Goal: Information Seeking & Learning: Learn about a topic

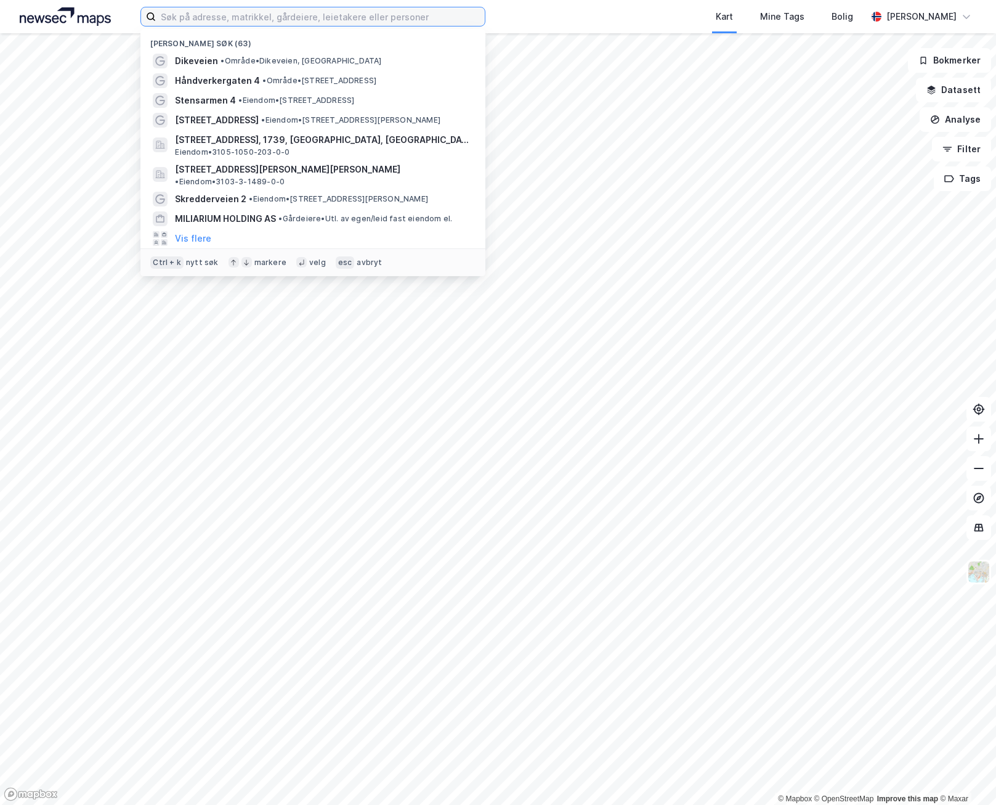
click at [210, 20] on input at bounding box center [320, 16] width 329 height 18
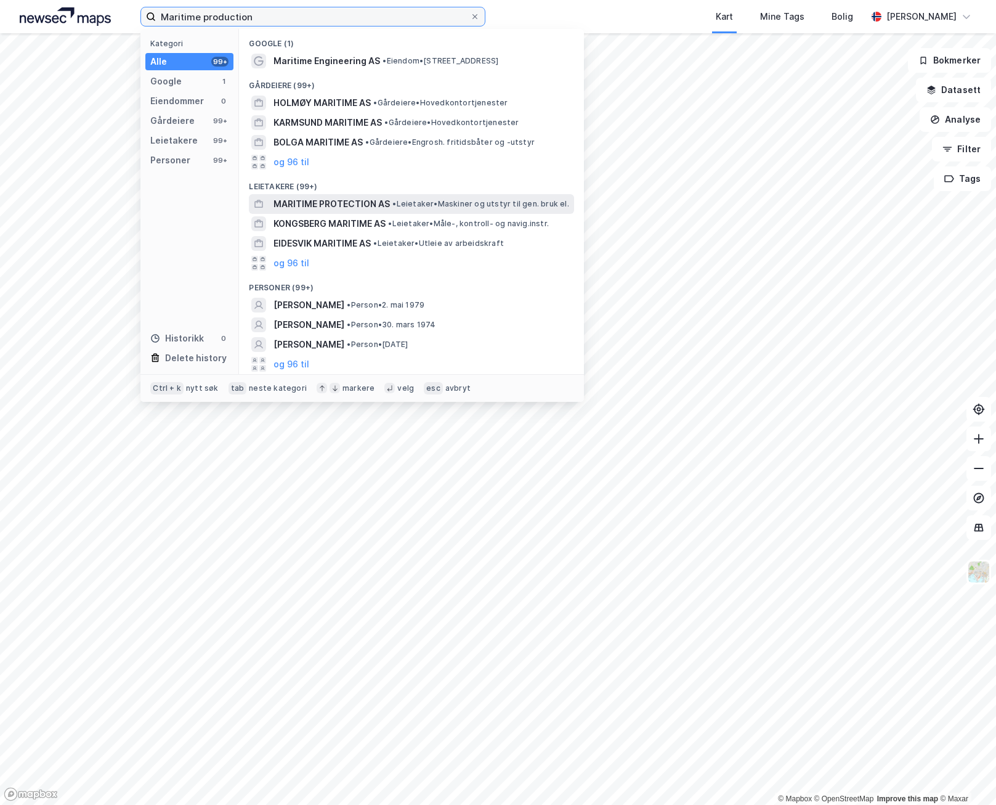
type input "Maritime production"
click at [308, 203] on span "MARITIME PROTECTION AS" at bounding box center [332, 204] width 116 height 15
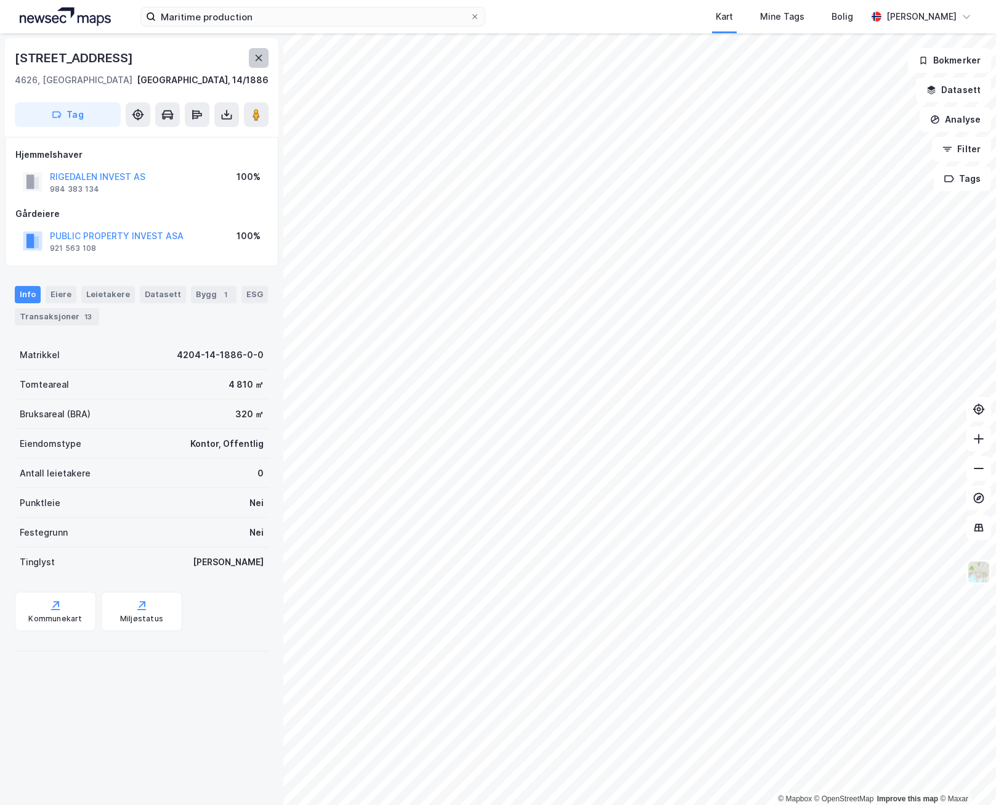
click at [265, 52] on button at bounding box center [259, 58] width 20 height 20
click at [123, 294] on div "Leietakere 1" at bounding box center [115, 294] width 68 height 17
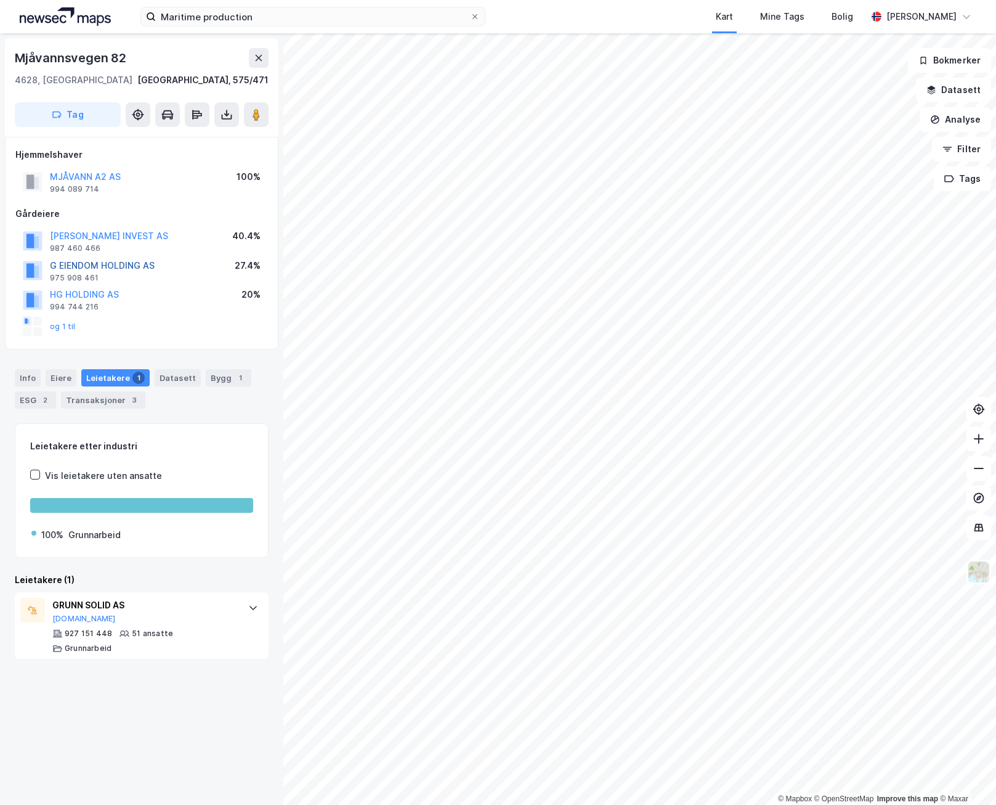
click at [0, 0] on button "G EIENDOM HOLDING AS" at bounding box center [0, 0] width 0 height 0
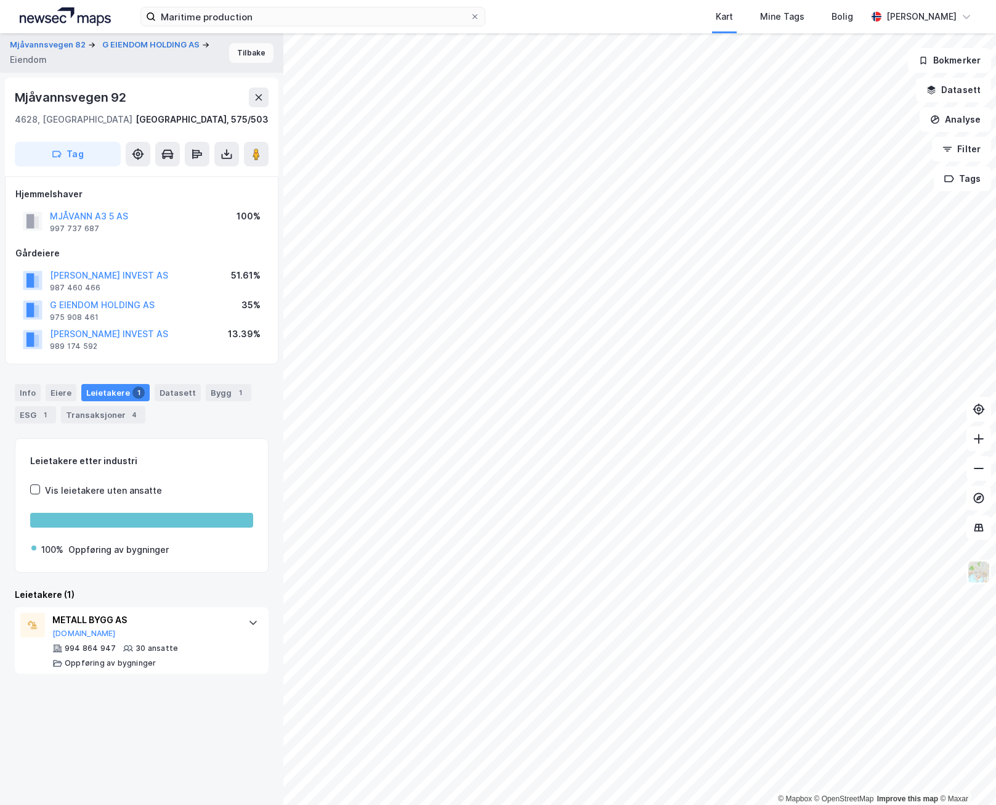
click at [245, 54] on button "Tilbake" at bounding box center [251, 53] width 44 height 20
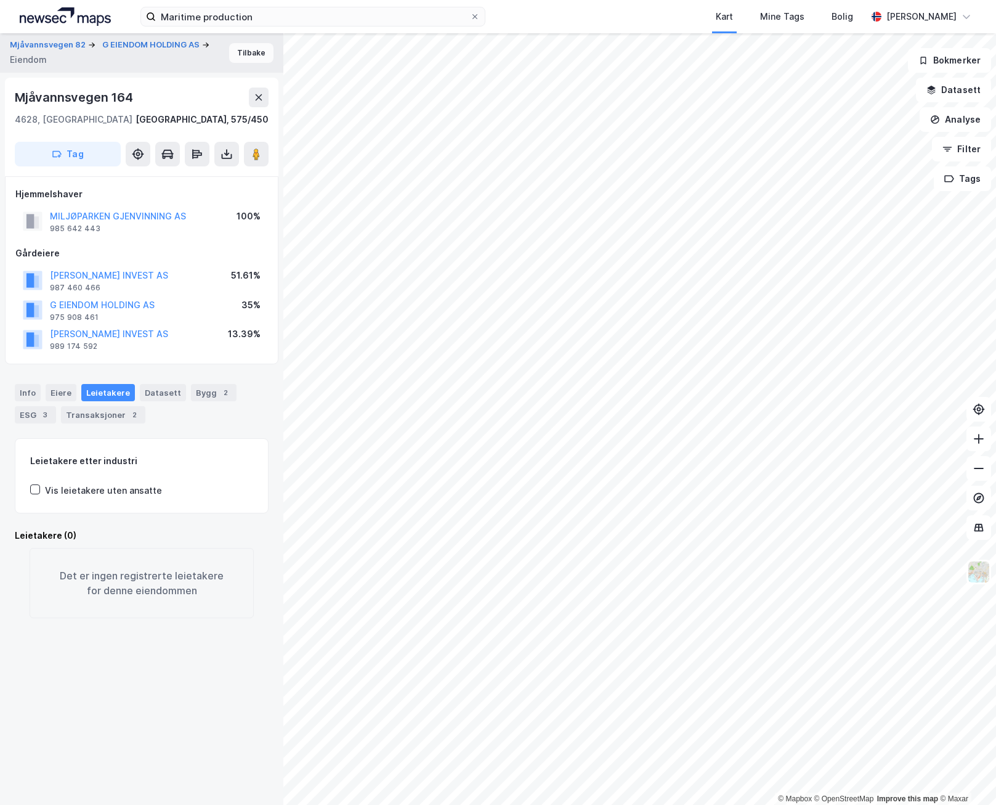
click at [235, 49] on button "Tilbake" at bounding box center [251, 53] width 44 height 20
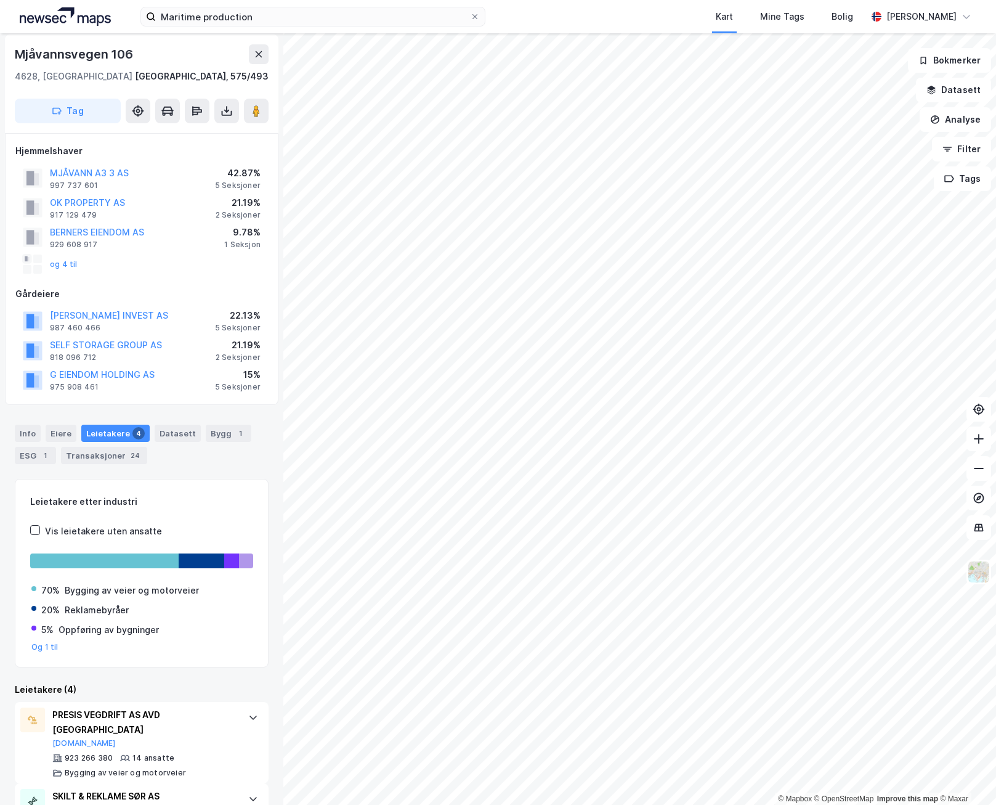
scroll to position [62, 0]
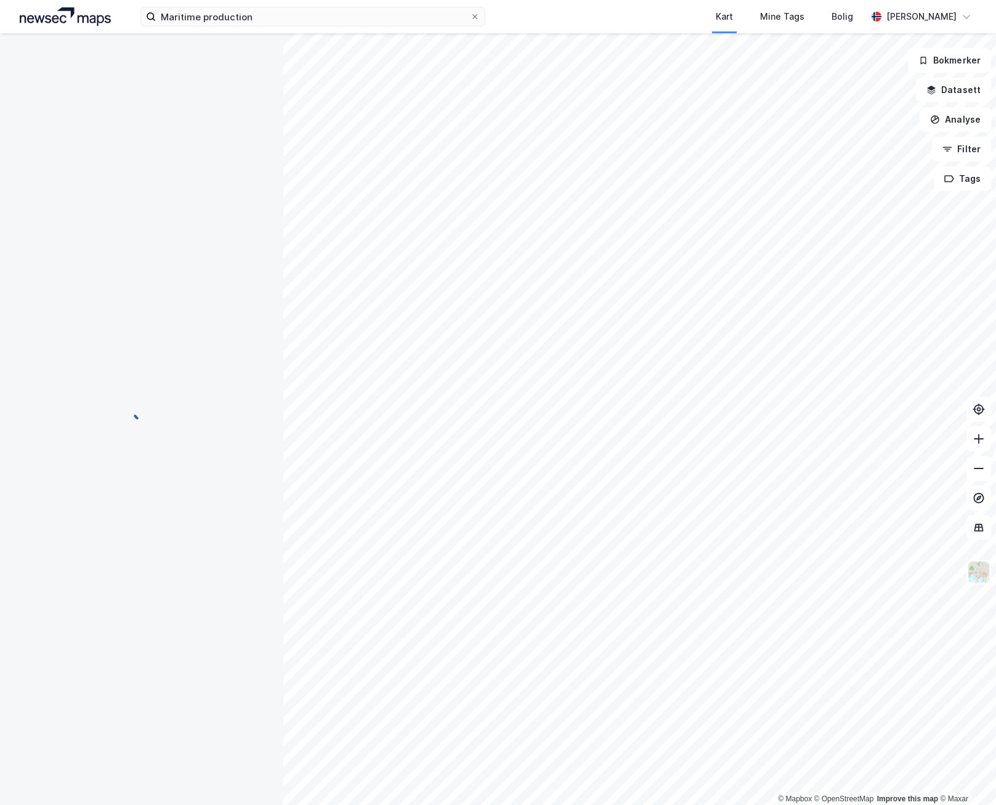
scroll to position [25, 0]
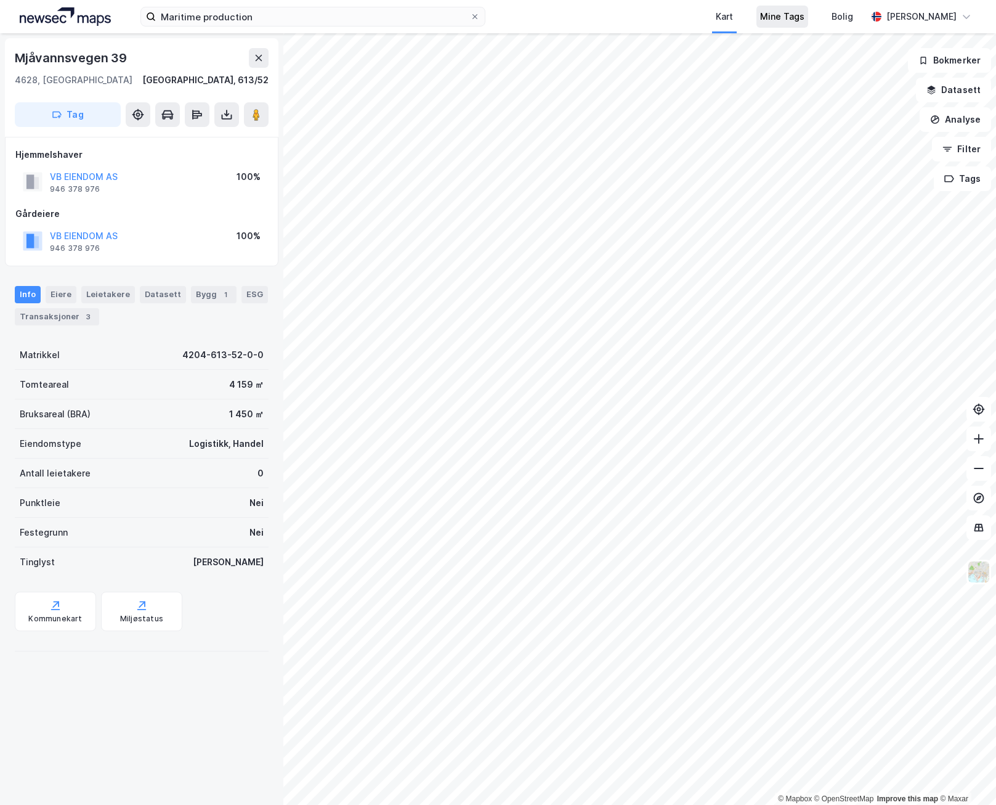
scroll to position [25, 0]
click at [0, 0] on button "MERGEL AS" at bounding box center [0, 0] width 0 height 0
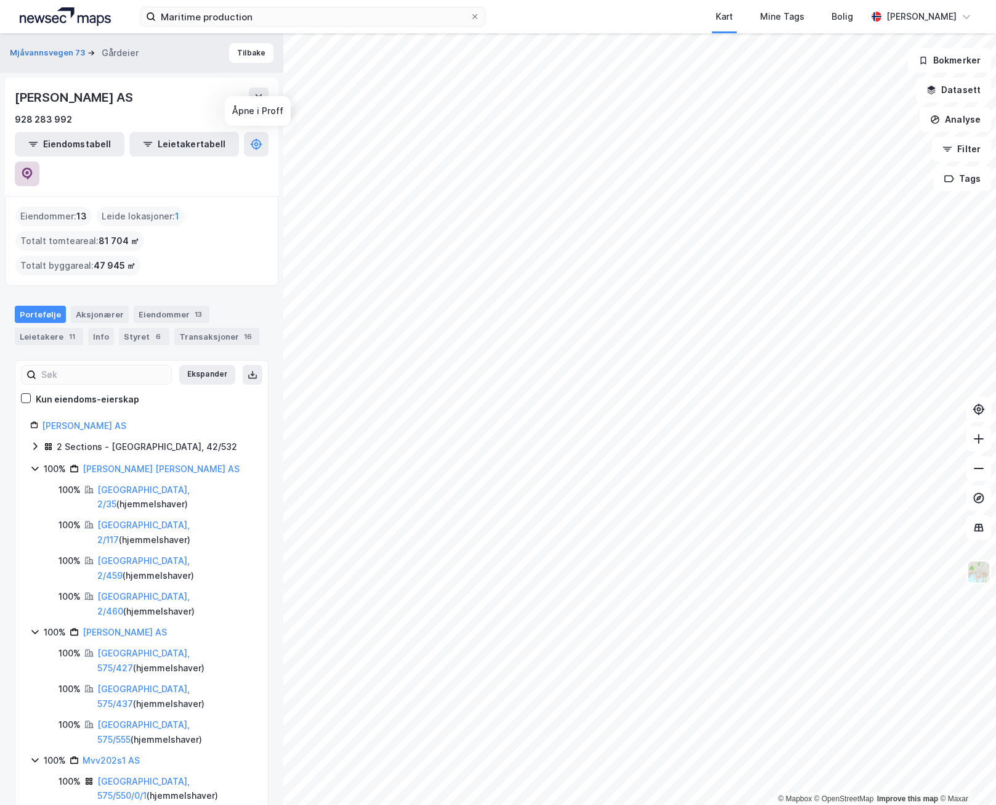
click at [33, 168] on icon at bounding box center [27, 174] width 10 height 12
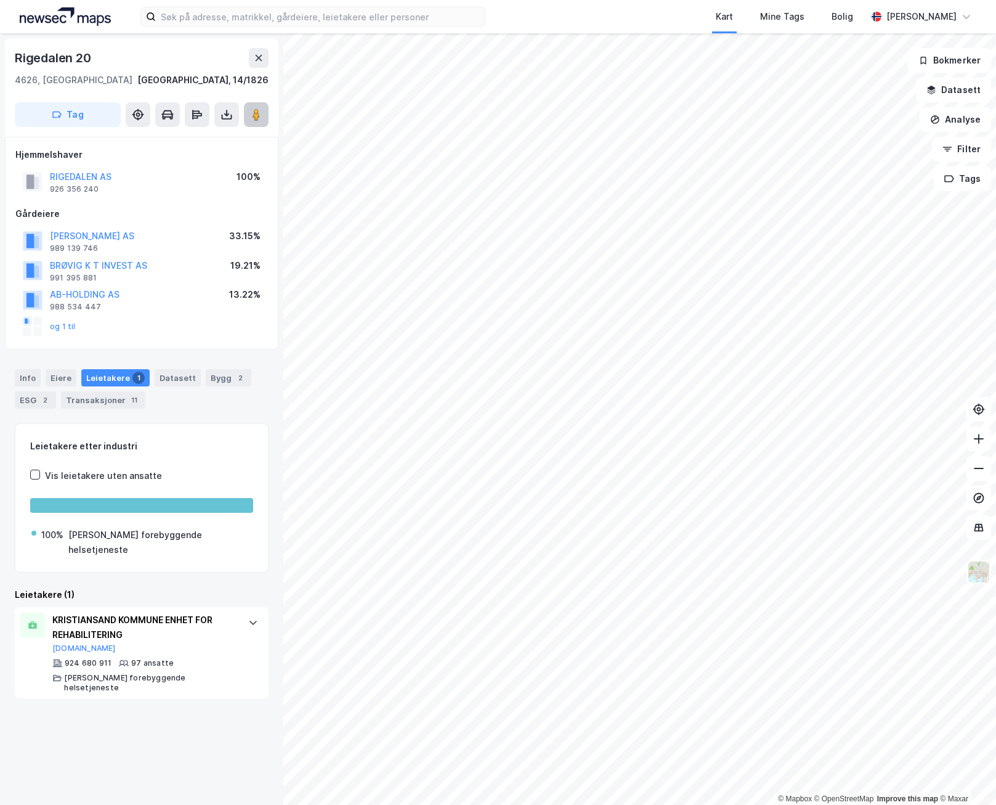
click at [258, 121] on button at bounding box center [256, 114] width 25 height 25
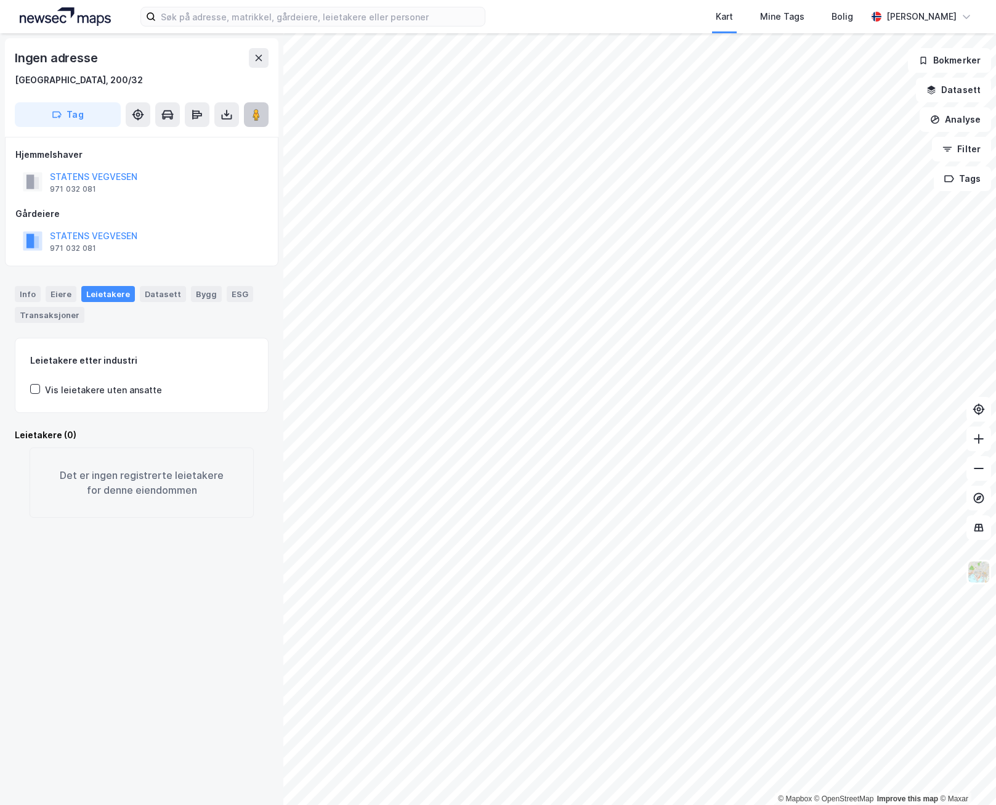
click at [260, 113] on image at bounding box center [256, 114] width 7 height 12
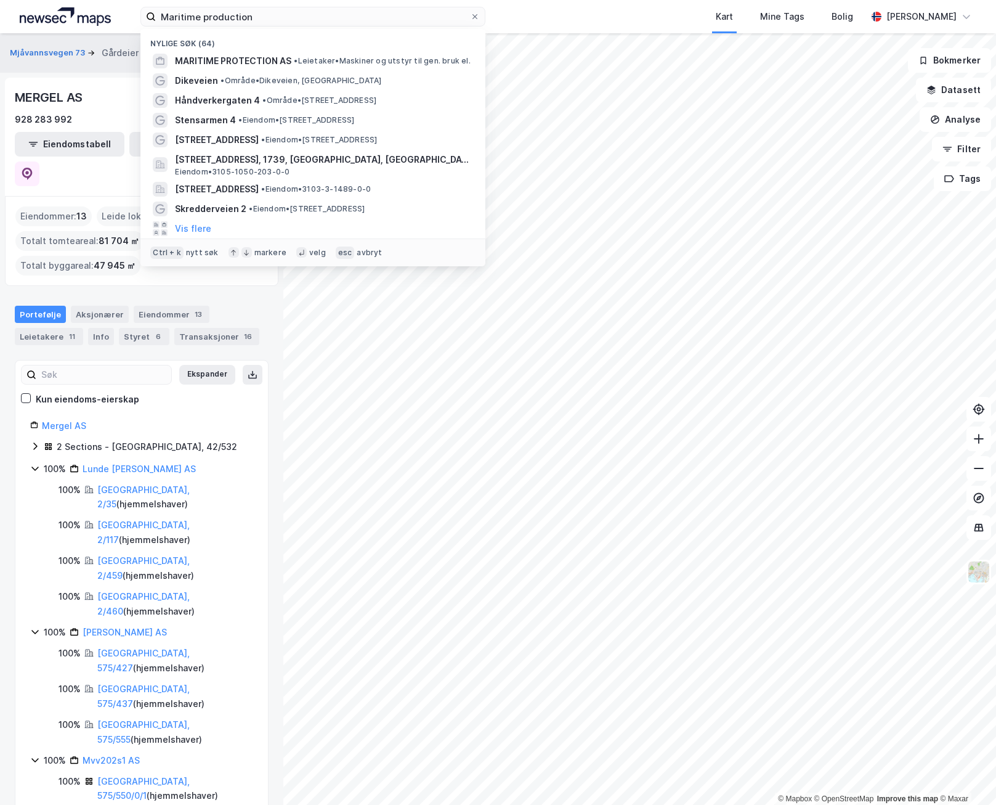
click at [256, 19] on input "Maritime production" at bounding box center [313, 16] width 314 height 18
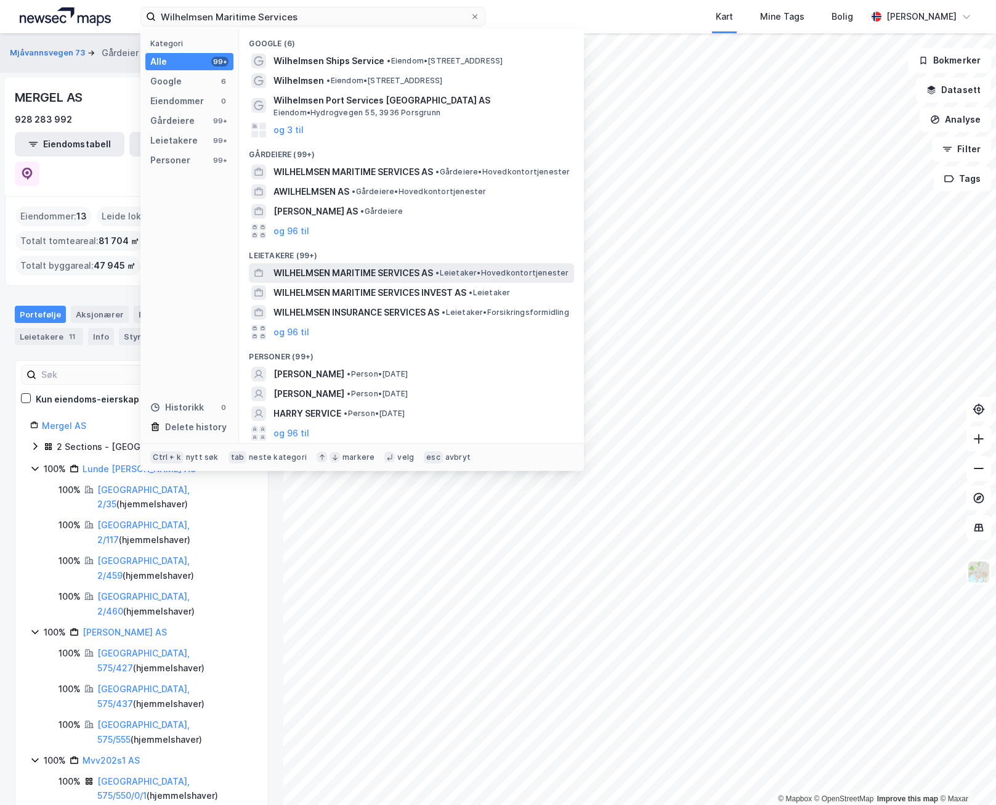
click at [320, 274] on span "WILHELMSEN MARITIME SERVICES AS" at bounding box center [354, 273] width 160 height 15
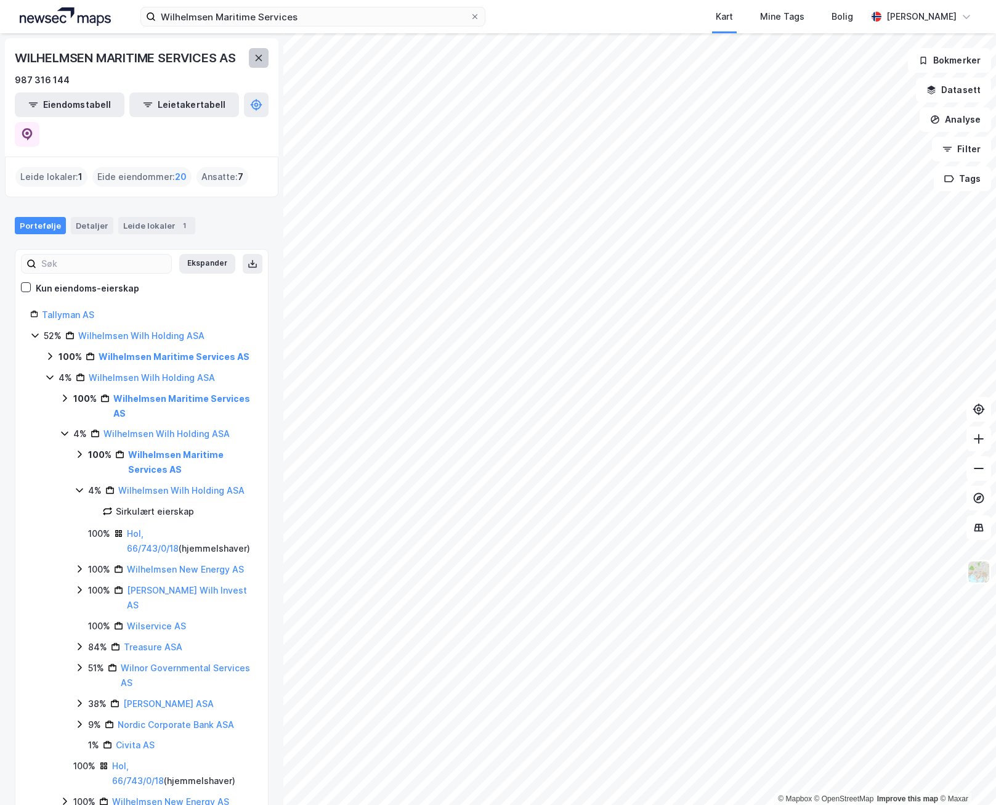
click at [262, 63] on button at bounding box center [259, 58] width 20 height 20
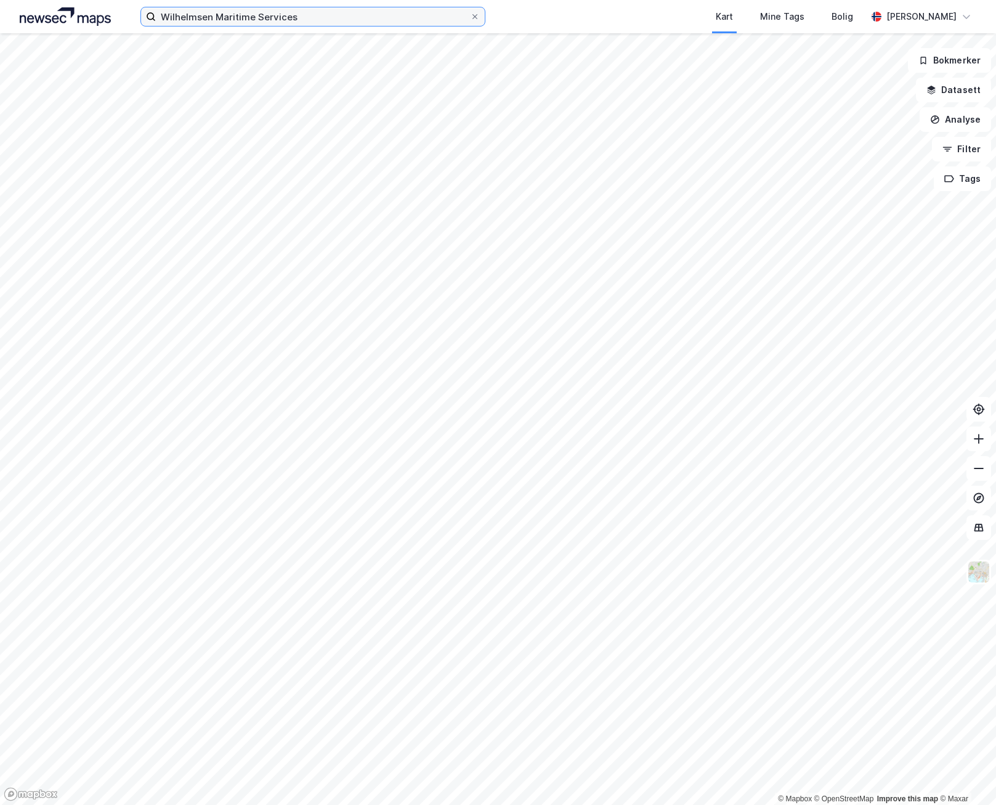
click at [299, 17] on input "Wilhelmsen Maritime Services" at bounding box center [313, 16] width 314 height 18
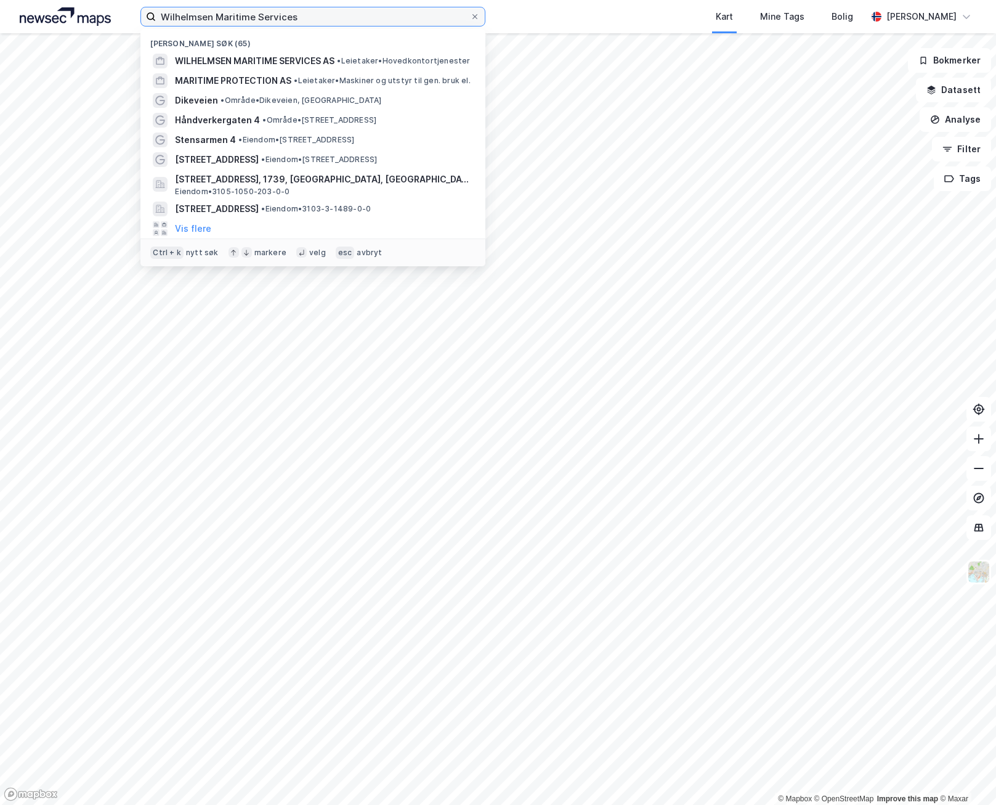
click at [314, 18] on input "Wilhelmsen Maritime Services" at bounding box center [313, 16] width 314 height 18
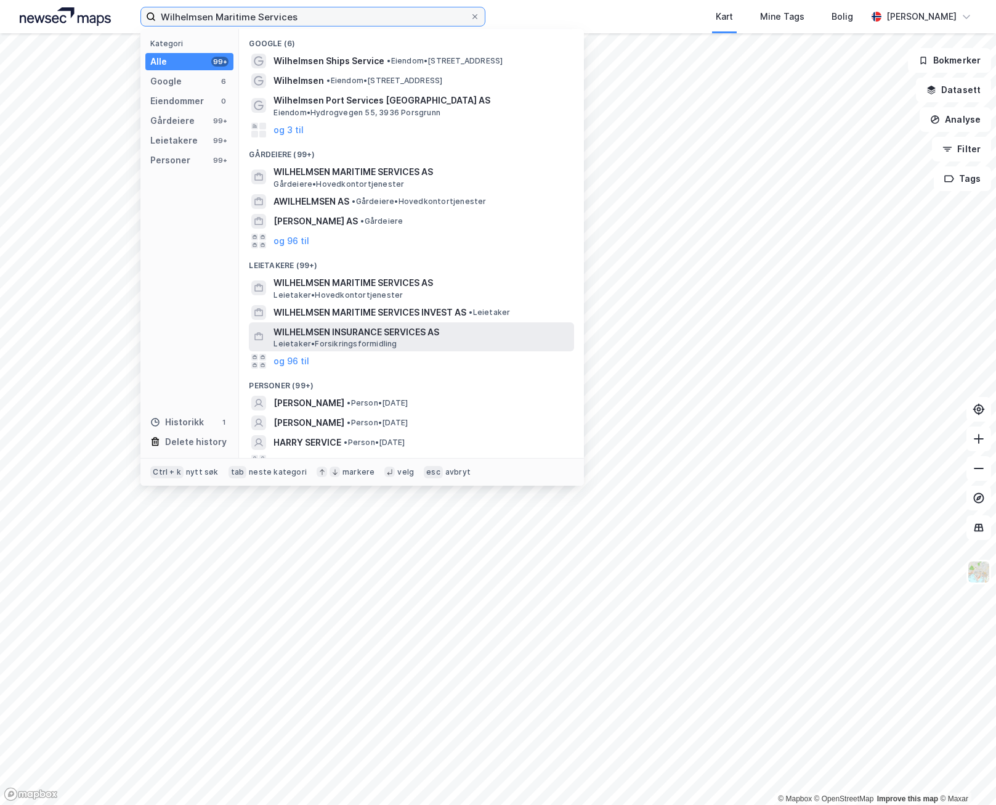
type input "Wilhelmsen Maritime Services"
click at [414, 337] on span "WILHELMSEN INSURANCE SERVICES AS" at bounding box center [422, 332] width 296 height 15
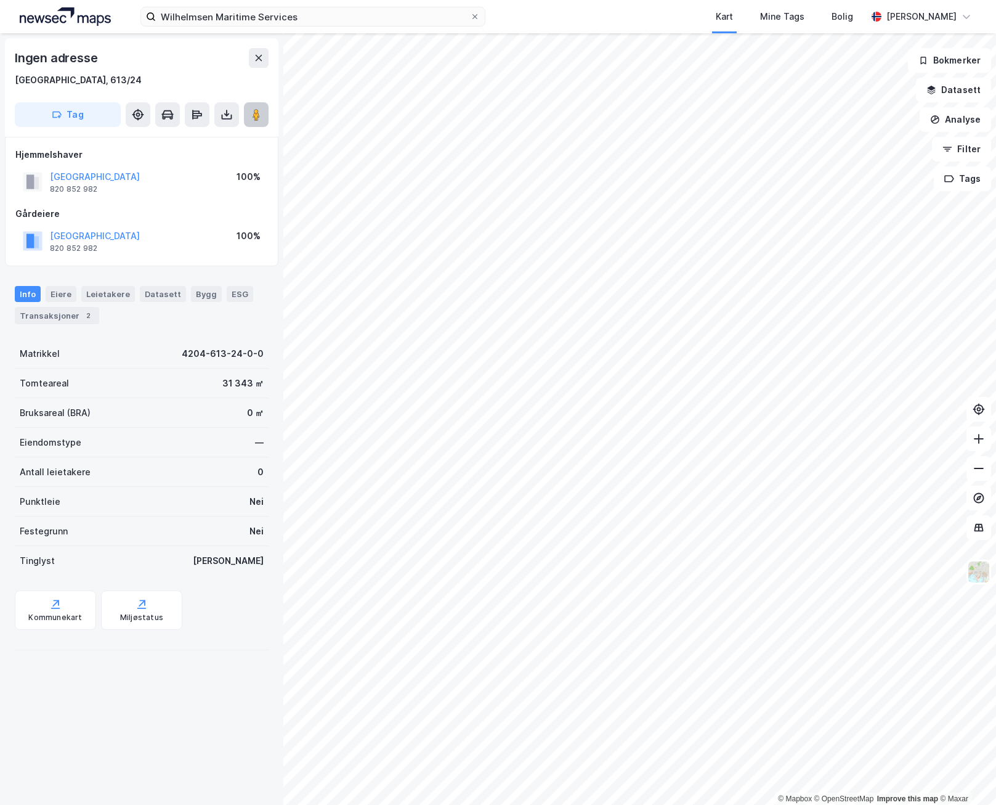
click at [256, 113] on image at bounding box center [256, 114] width 7 height 12
click at [250, 116] on button at bounding box center [256, 114] width 25 height 25
